Goal: Information Seeking & Learning: Understand process/instructions

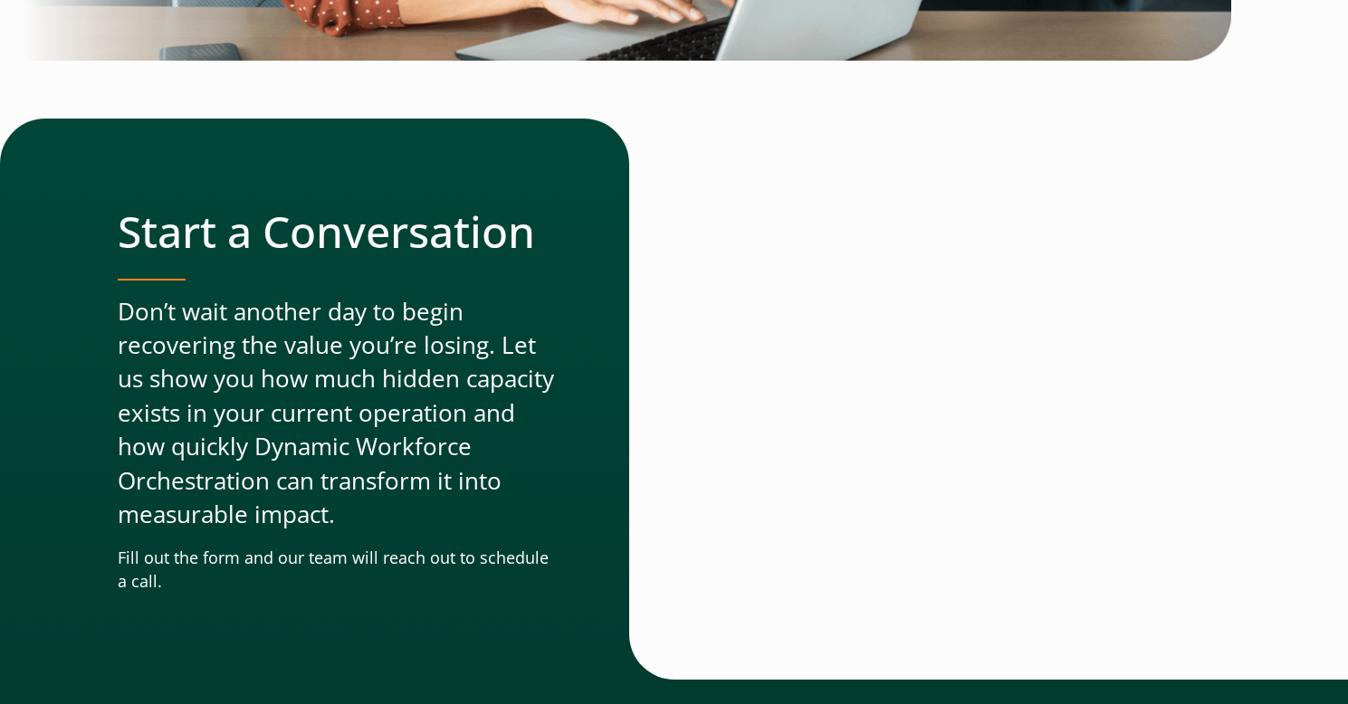
scroll to position [5617, 0]
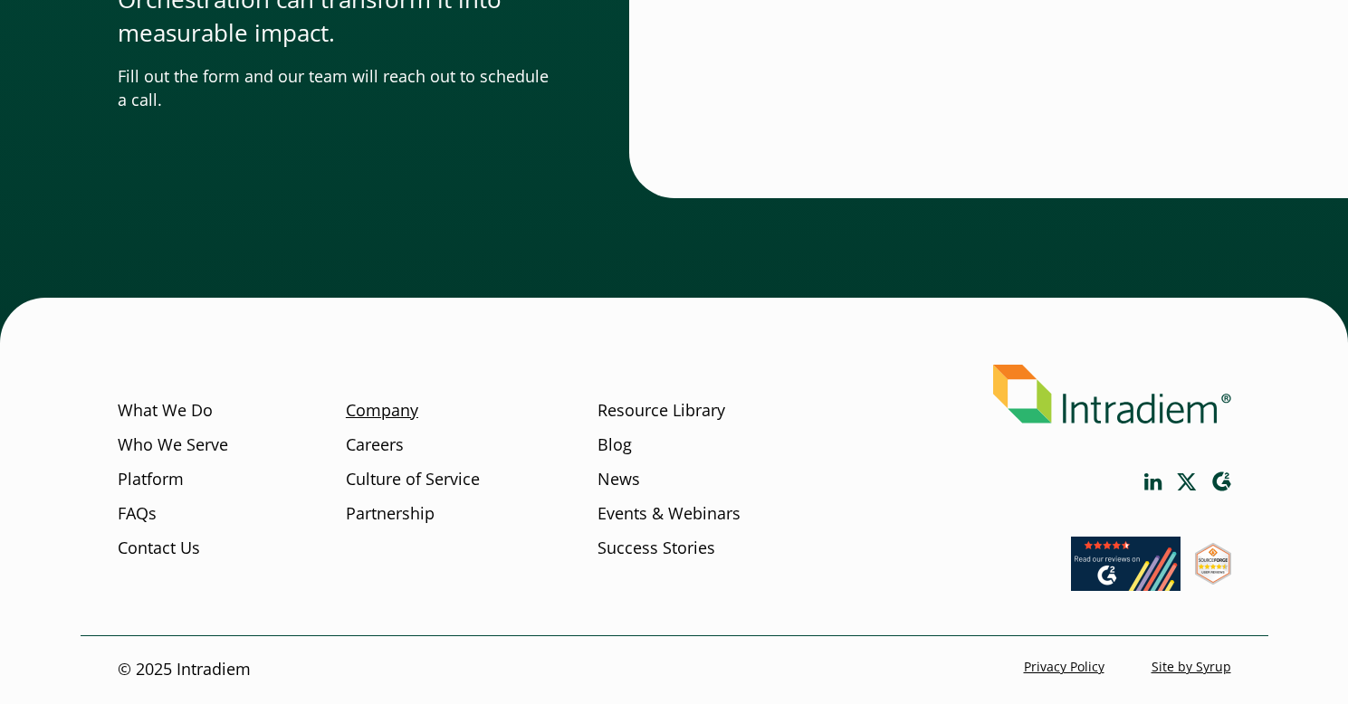
click at [402, 406] on link "Company" at bounding box center [382, 411] width 72 height 24
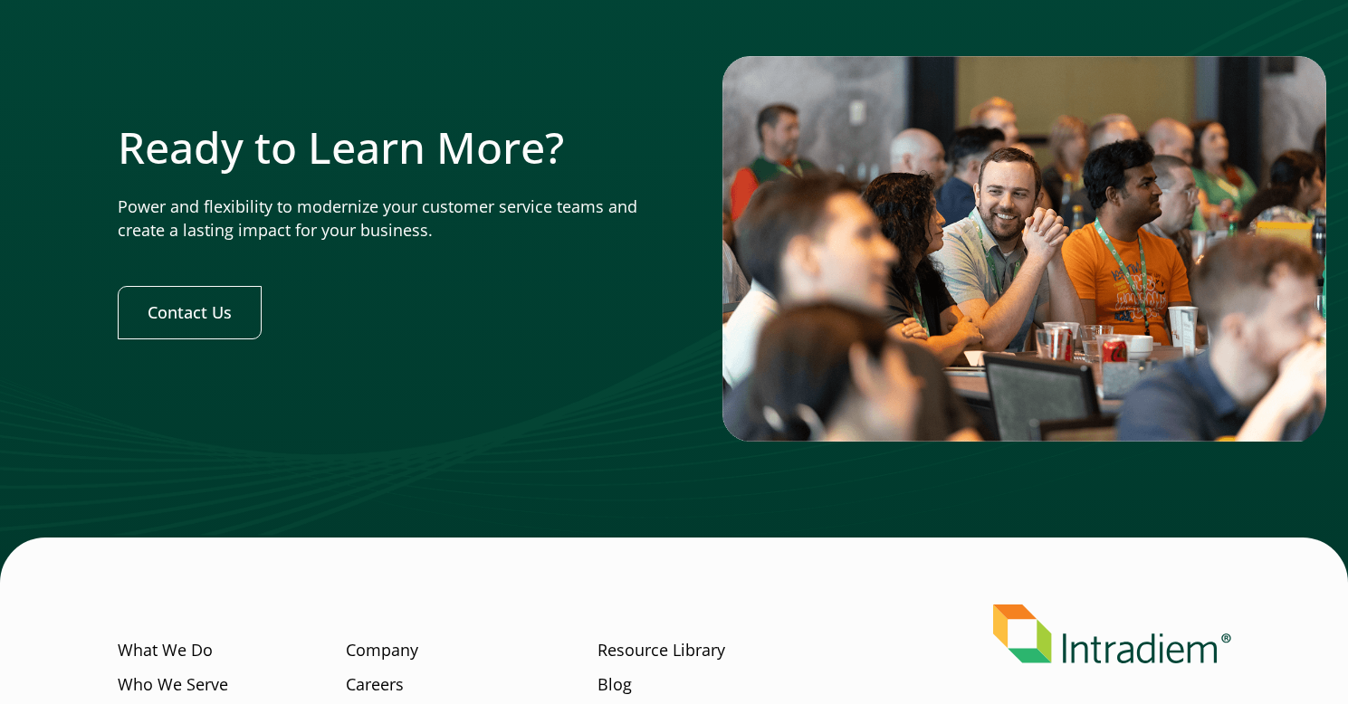
scroll to position [5717, 0]
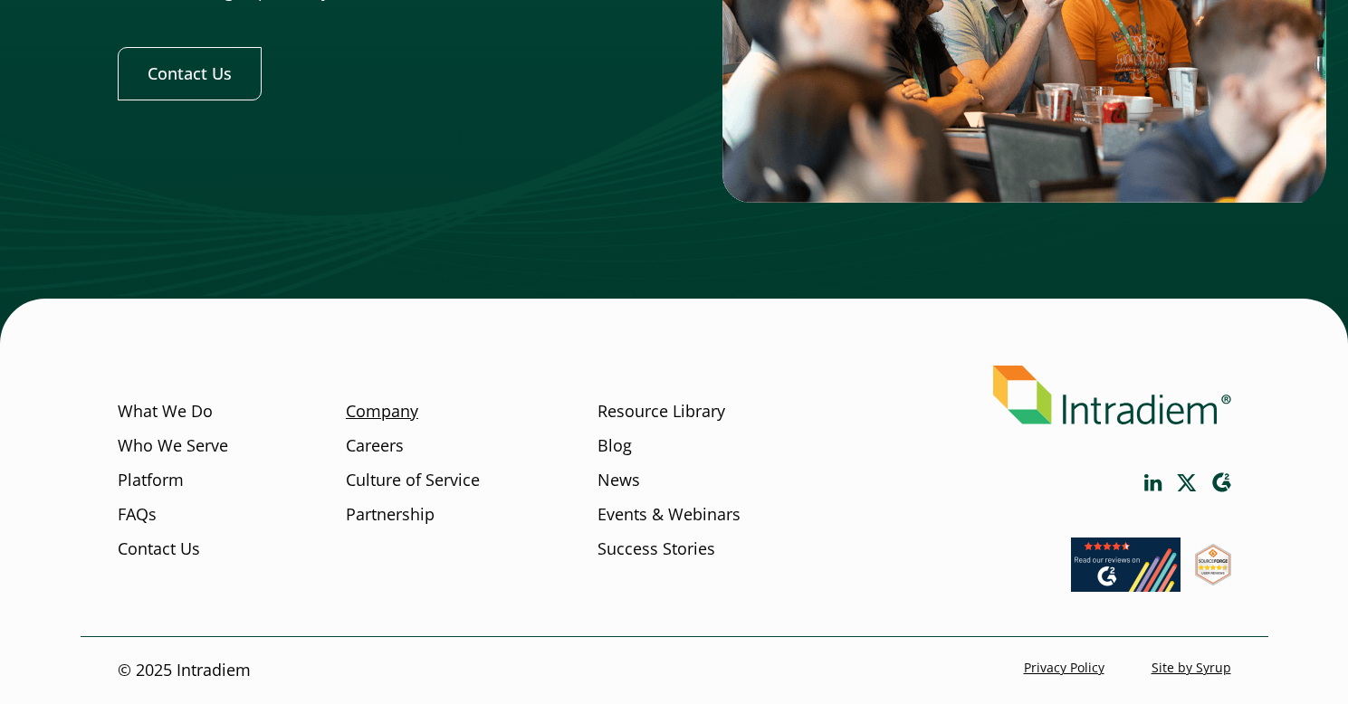
click at [374, 414] on link "Company" at bounding box center [382, 412] width 72 height 24
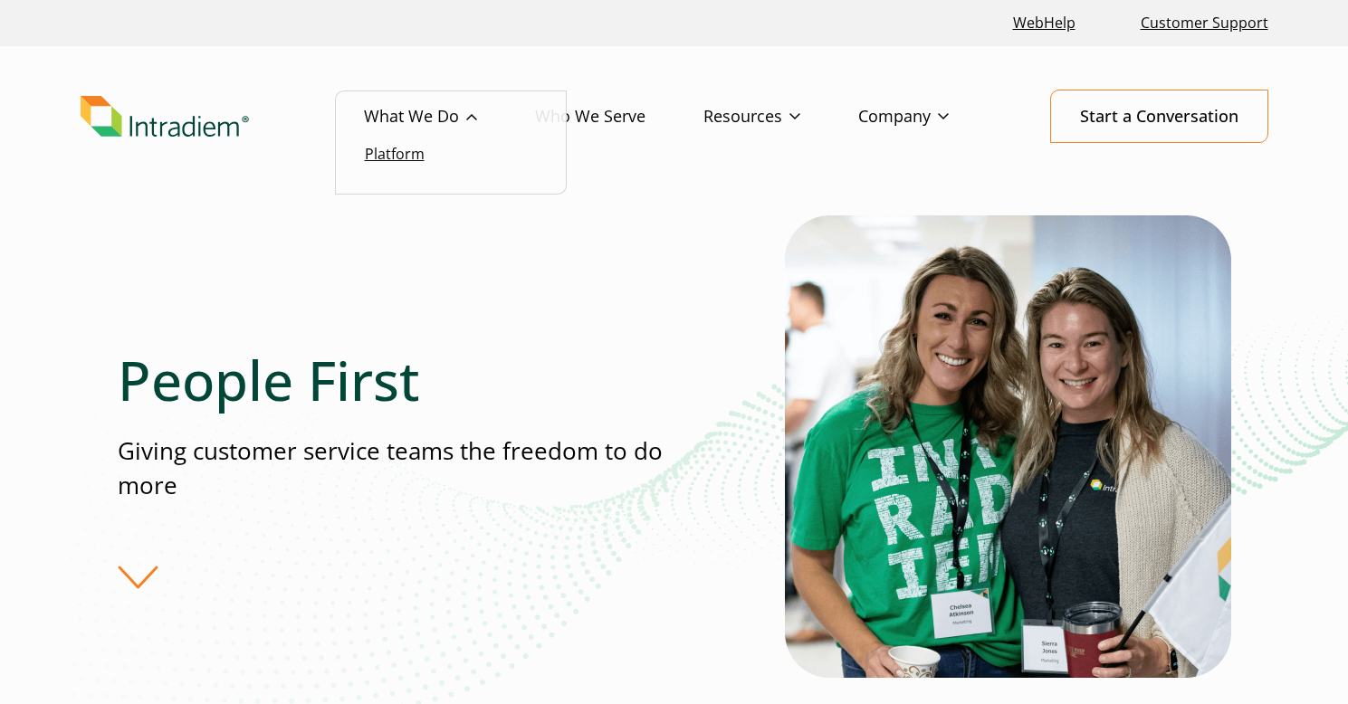
click at [410, 157] on link "Platform" at bounding box center [395, 154] width 60 height 20
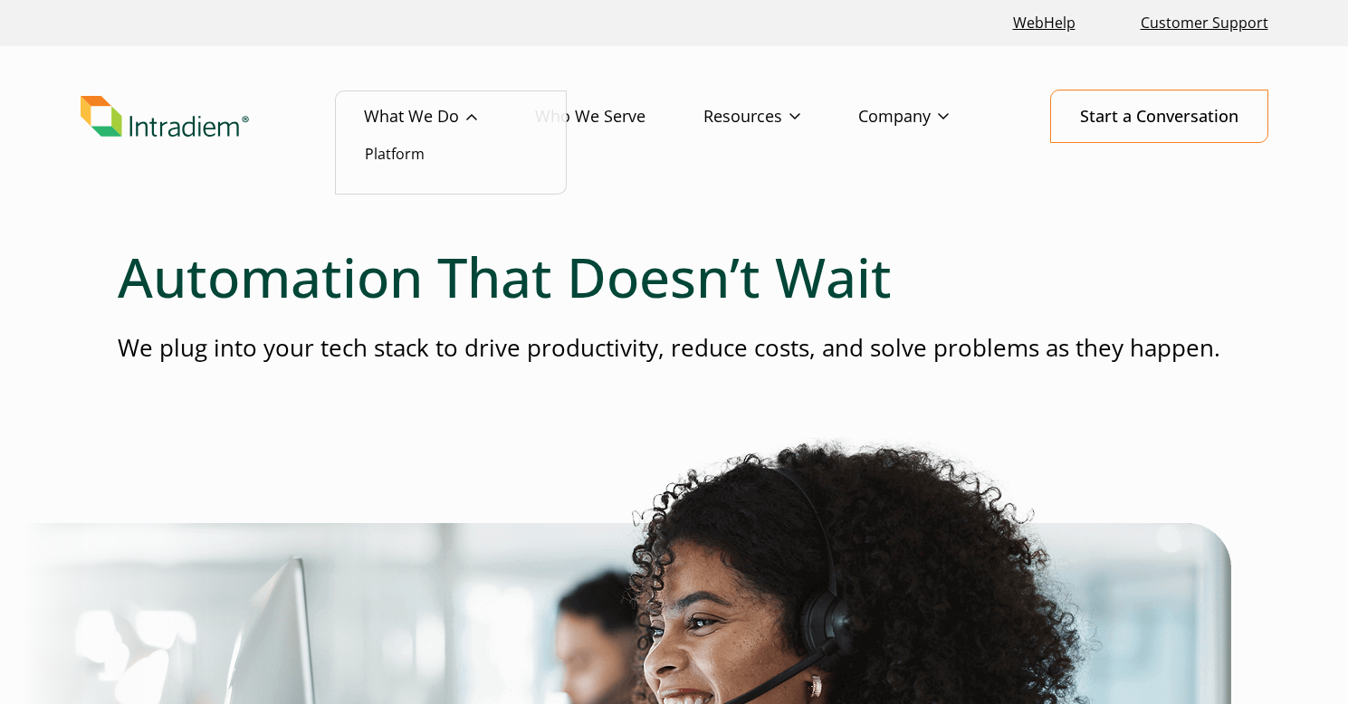
click at [433, 115] on link "What We Do" at bounding box center [449, 117] width 171 height 53
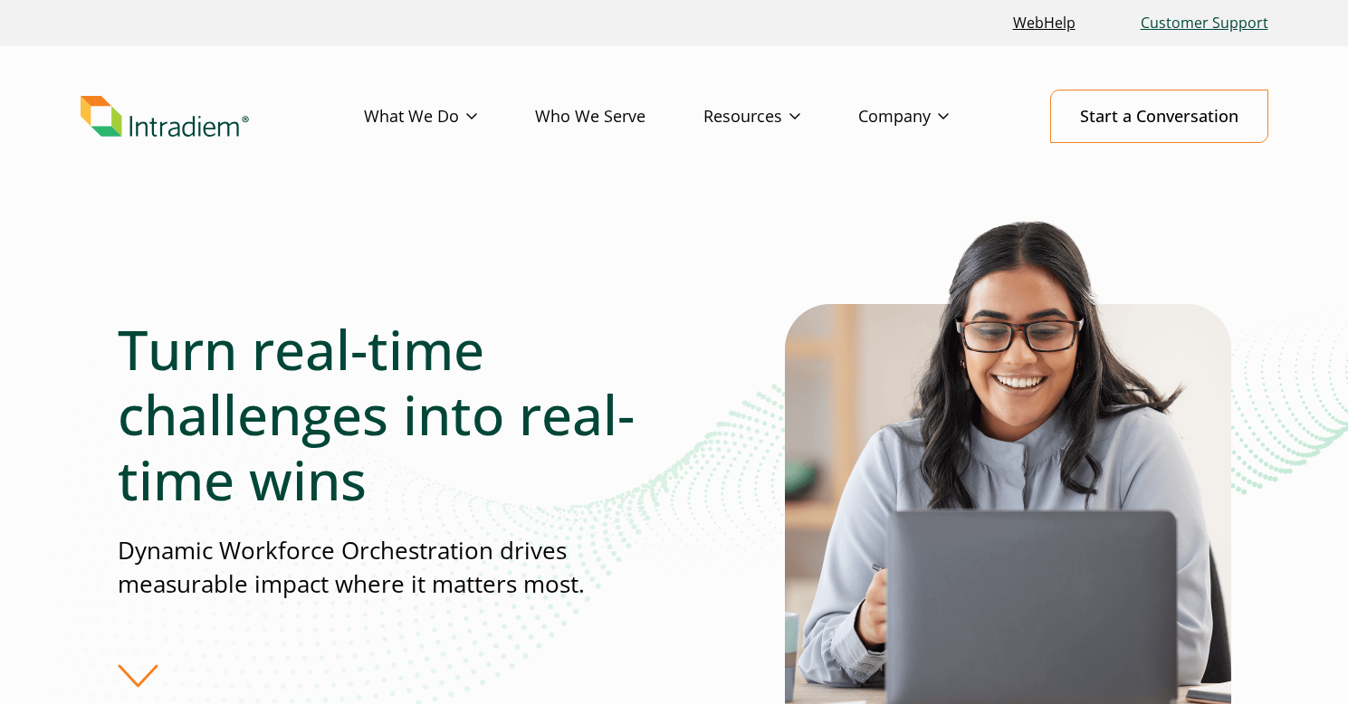
click at [1186, 24] on link "Customer Support" at bounding box center [1205, 23] width 142 height 39
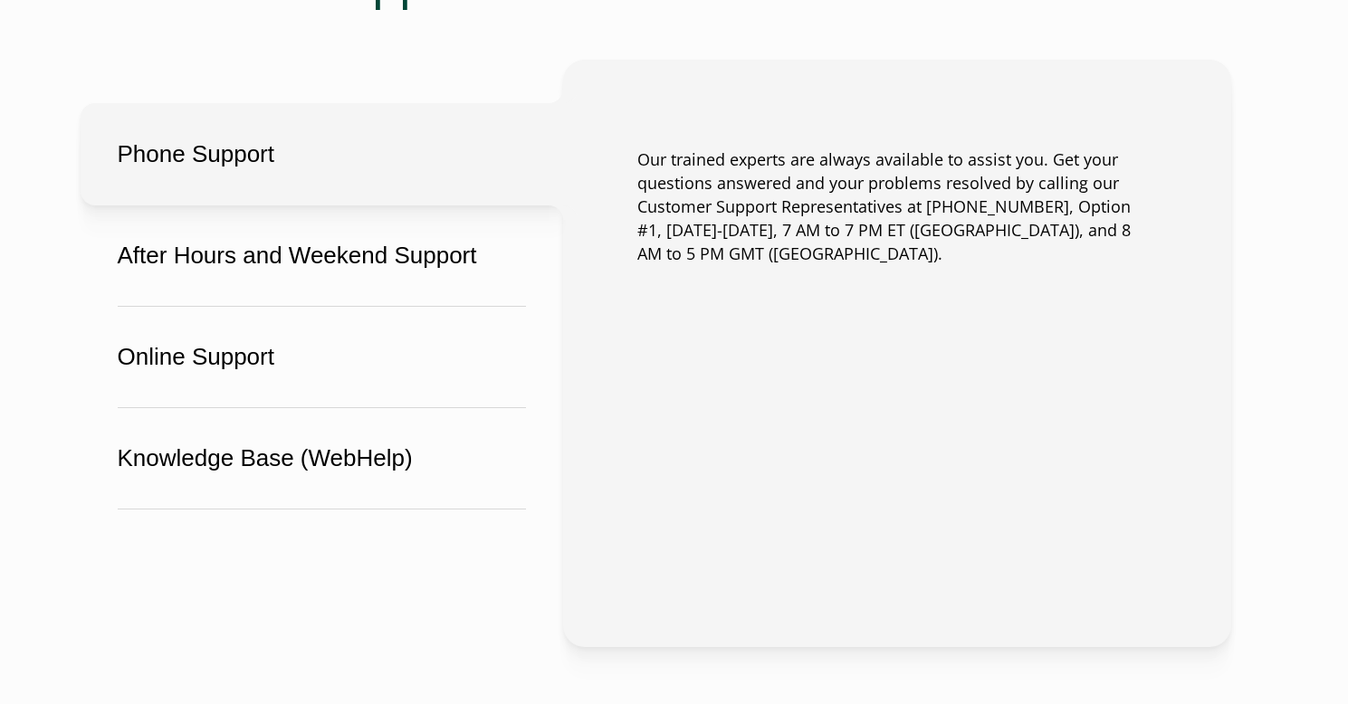
scroll to position [1286, 0]
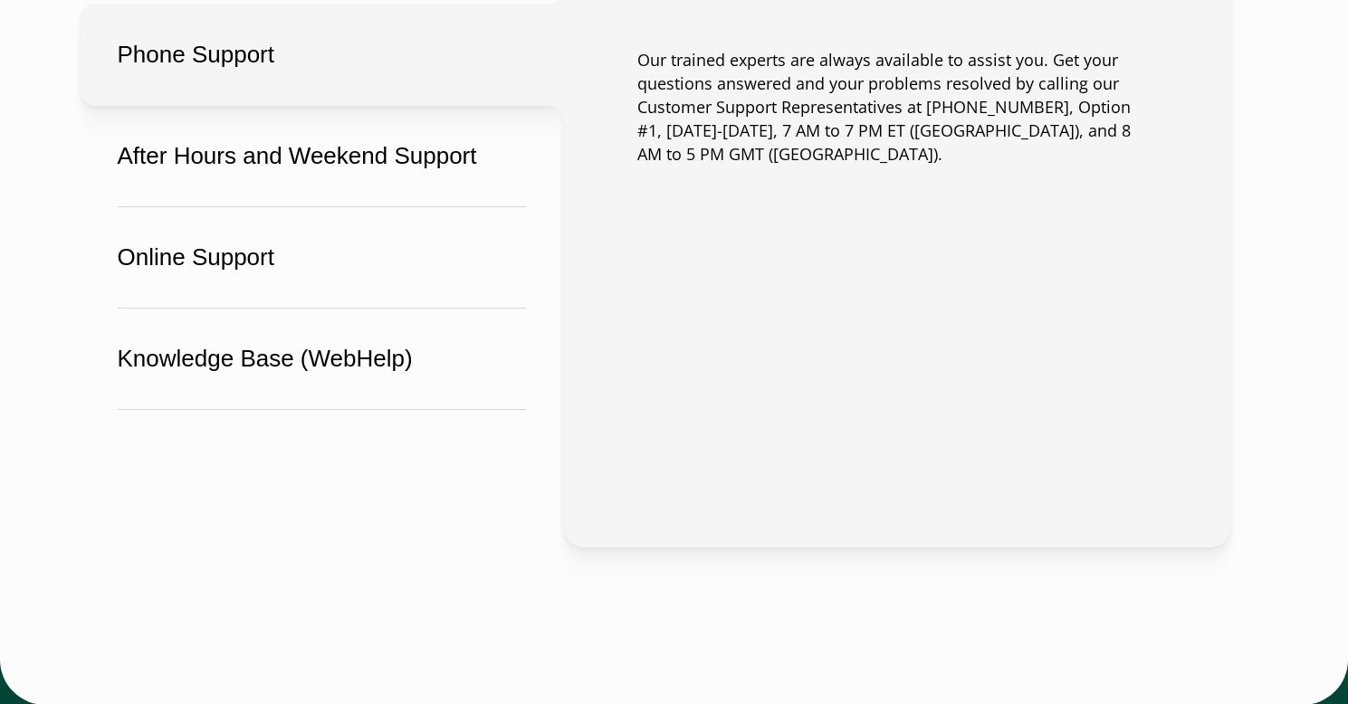
click at [204, 62] on button "Phone Support" at bounding box center [322, 55] width 483 height 102
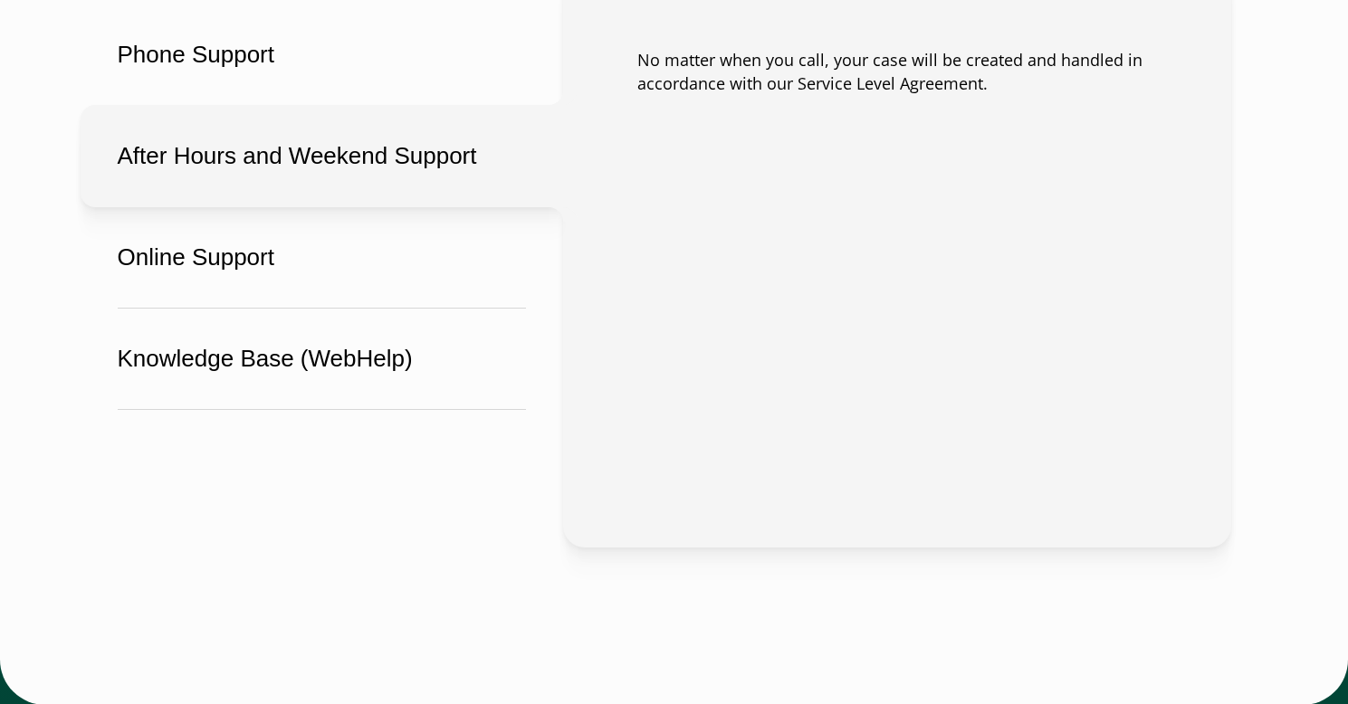
click at [203, 193] on button "After Hours and Weekend Support" at bounding box center [322, 156] width 483 height 102
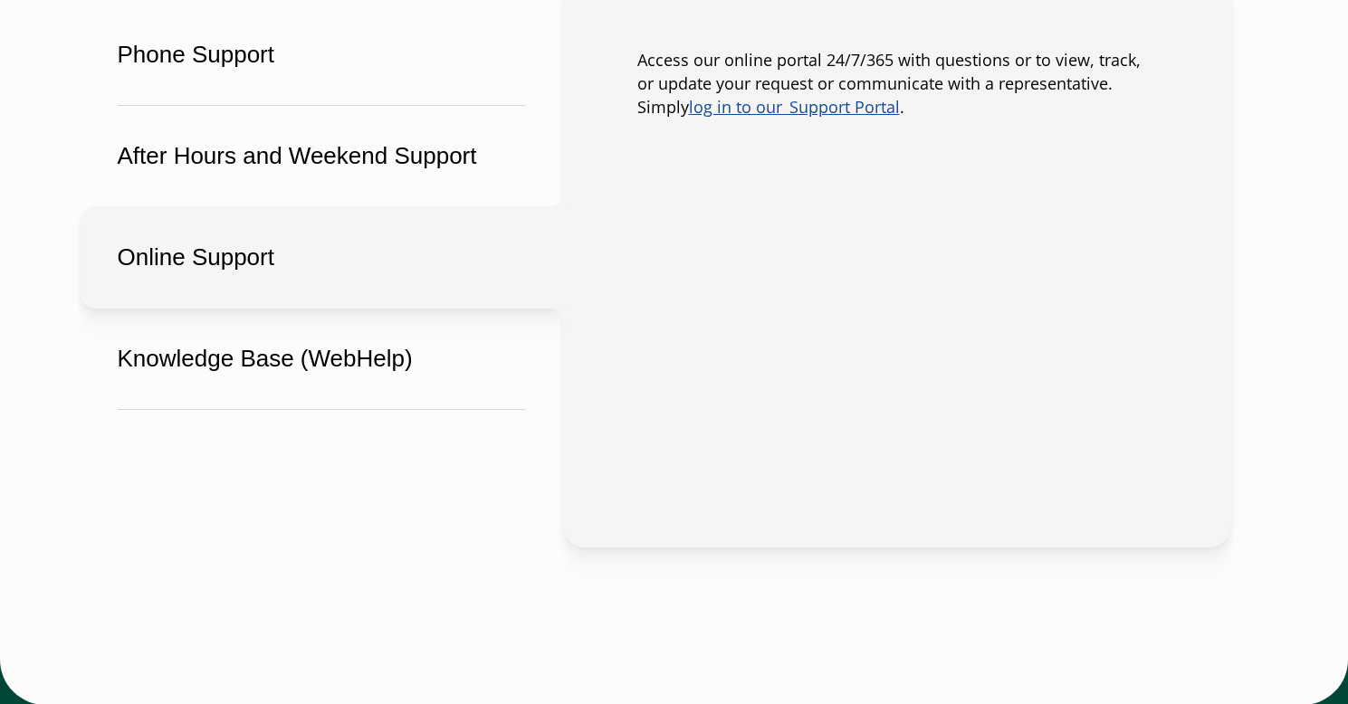
click at [193, 250] on button "Online Support" at bounding box center [322, 257] width 483 height 102
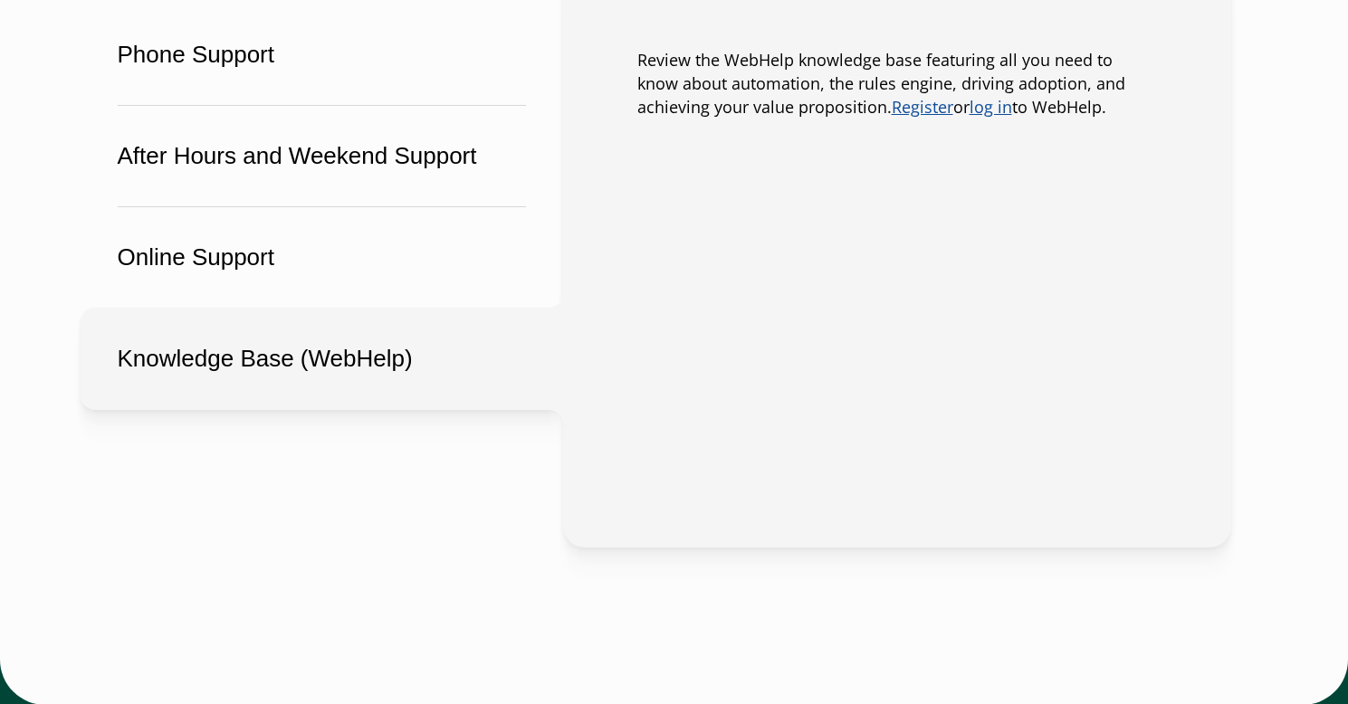
click at [190, 366] on button "Knowledge Base (WebHelp)" at bounding box center [322, 359] width 483 height 102
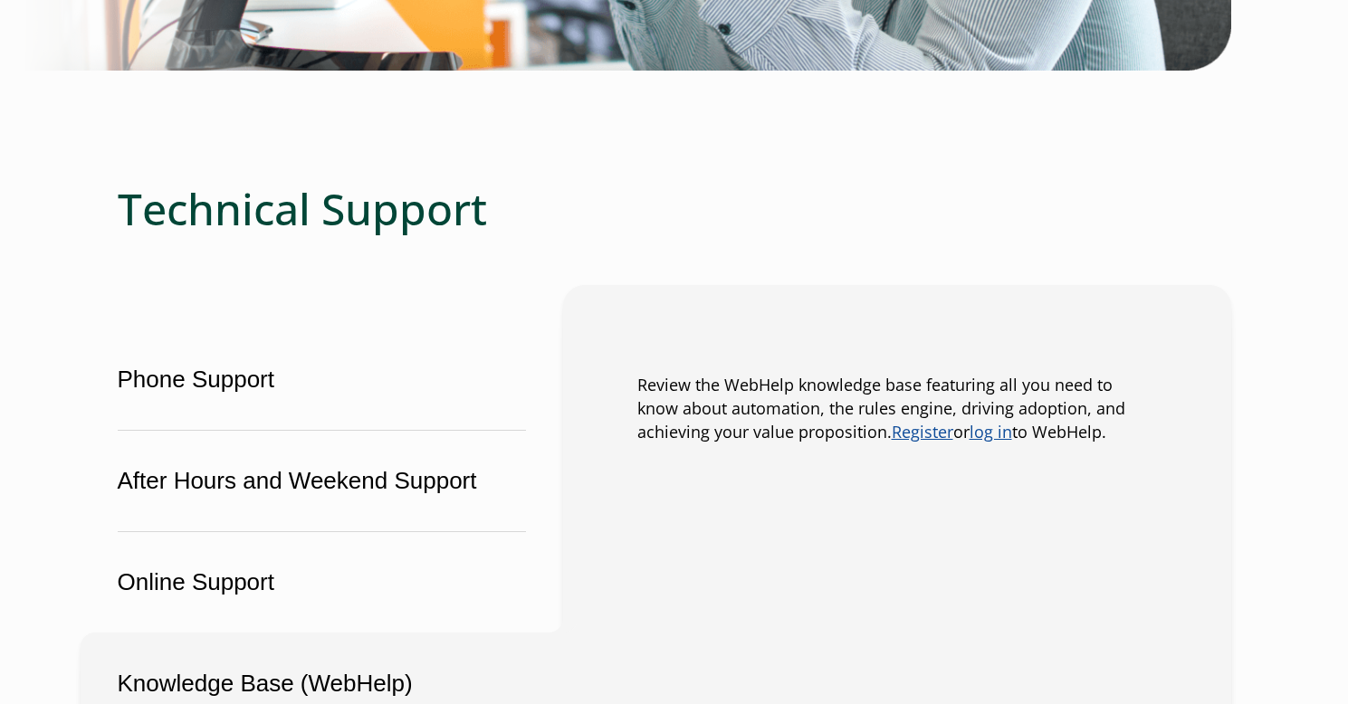
scroll to position [767, 0]
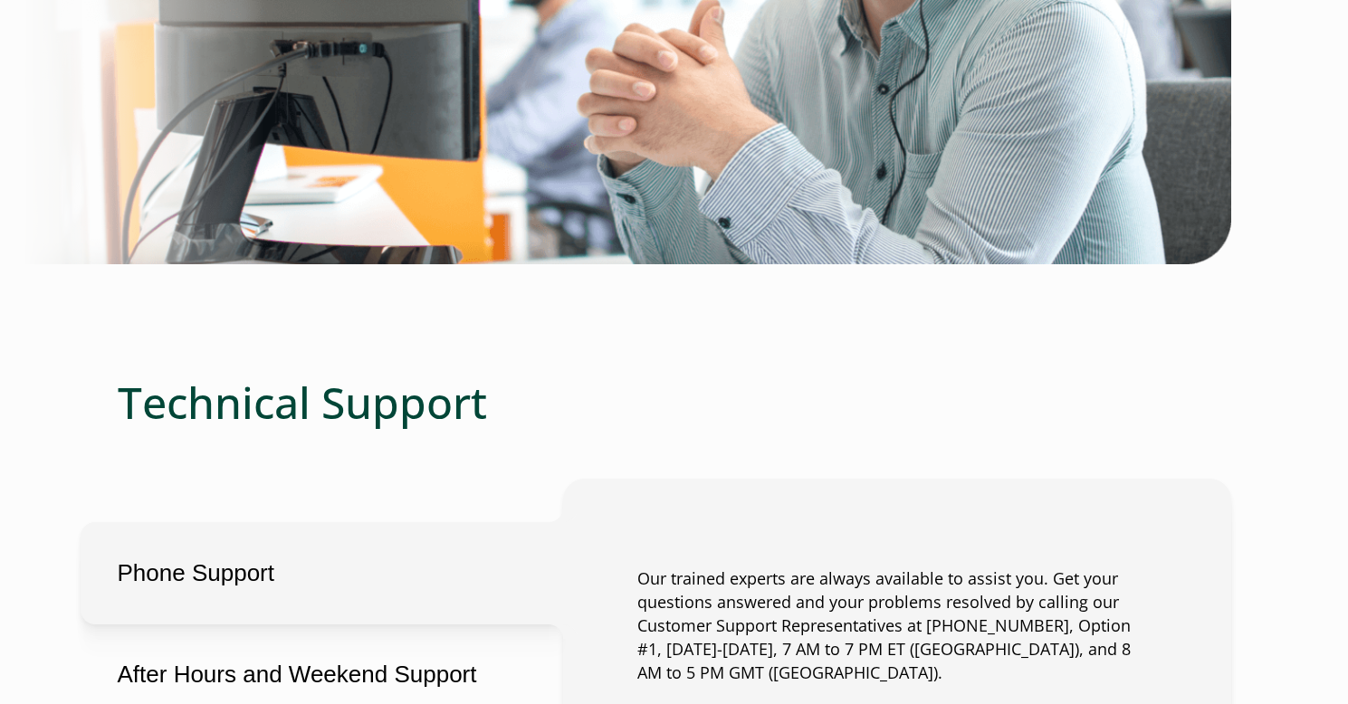
click at [205, 588] on button "Phone Support" at bounding box center [322, 573] width 483 height 102
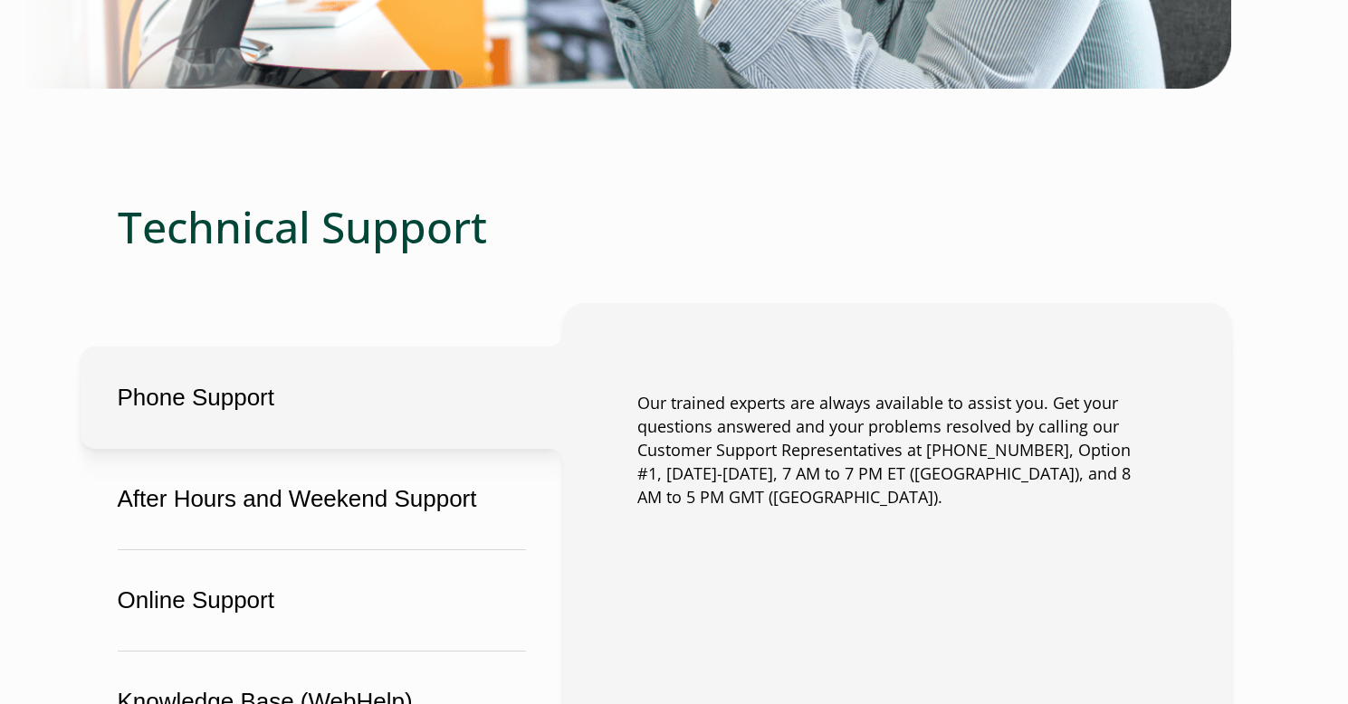
scroll to position [1074, 0]
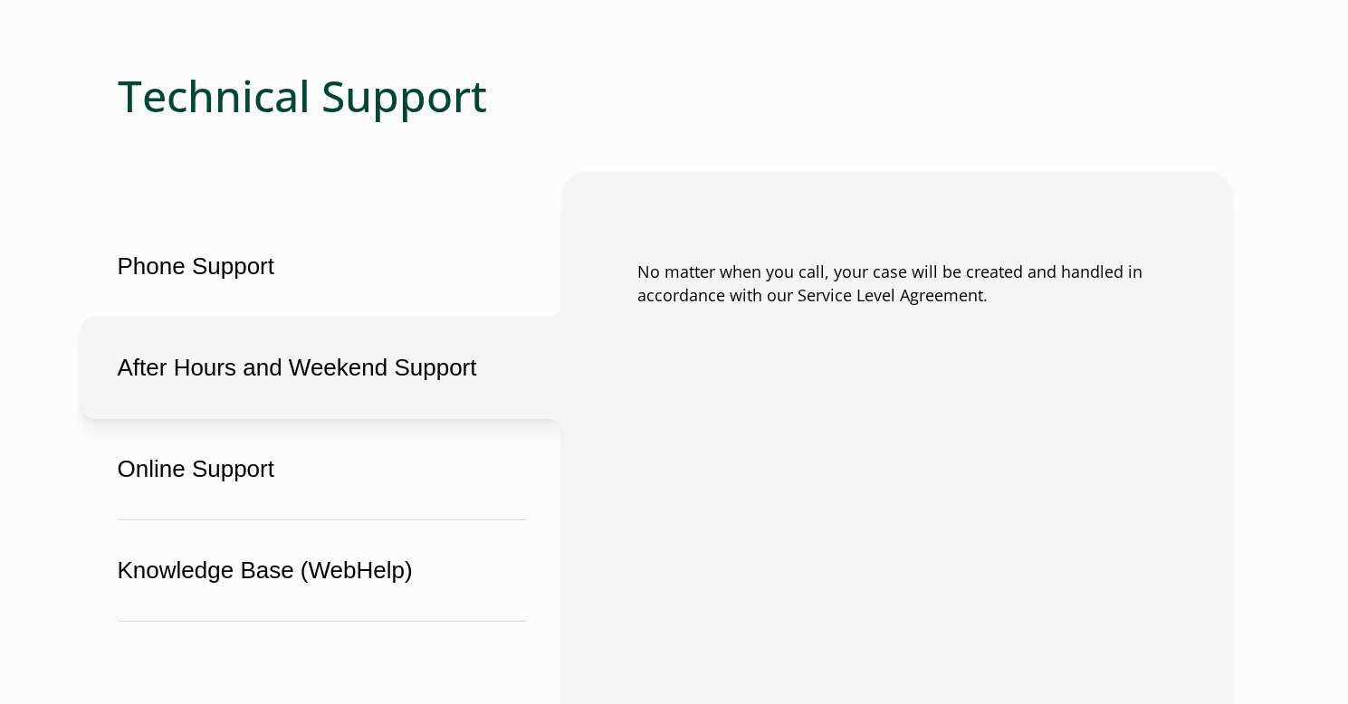
click at [291, 360] on button "After Hours and Weekend Support" at bounding box center [322, 368] width 483 height 102
